Goal: Task Accomplishment & Management: Manage account settings

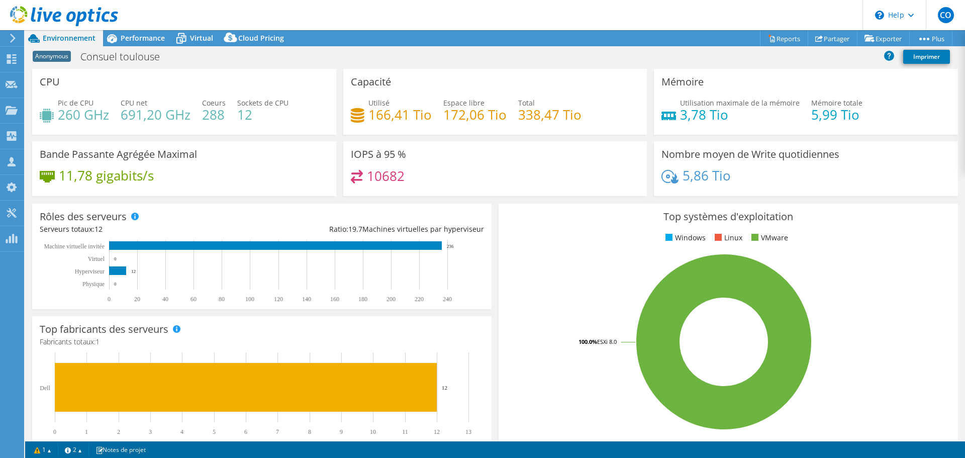
select select "EUFrankfurt"
select select "USD"
